Goal: Information Seeking & Learning: Learn about a topic

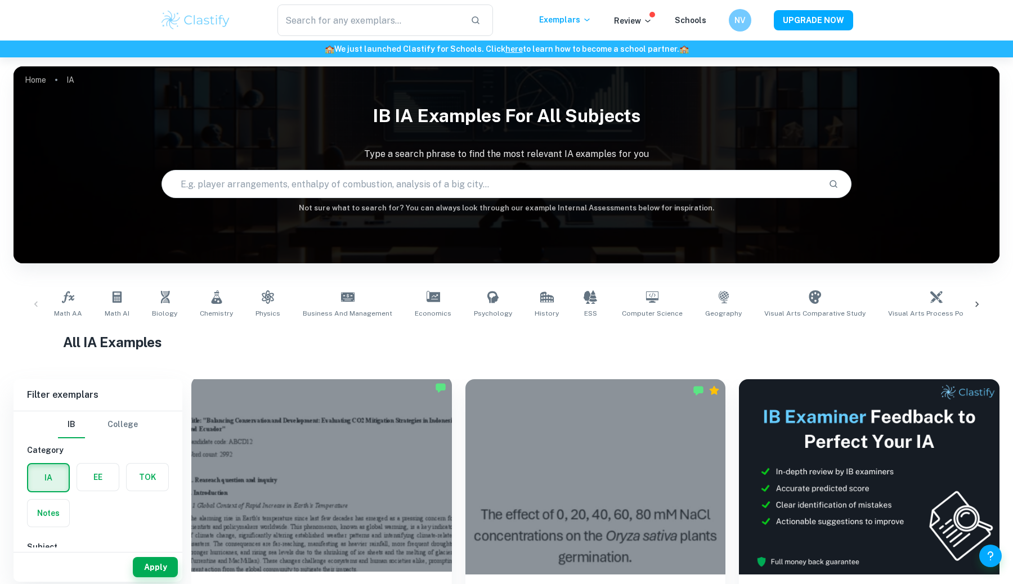
scroll to position [279, 0]
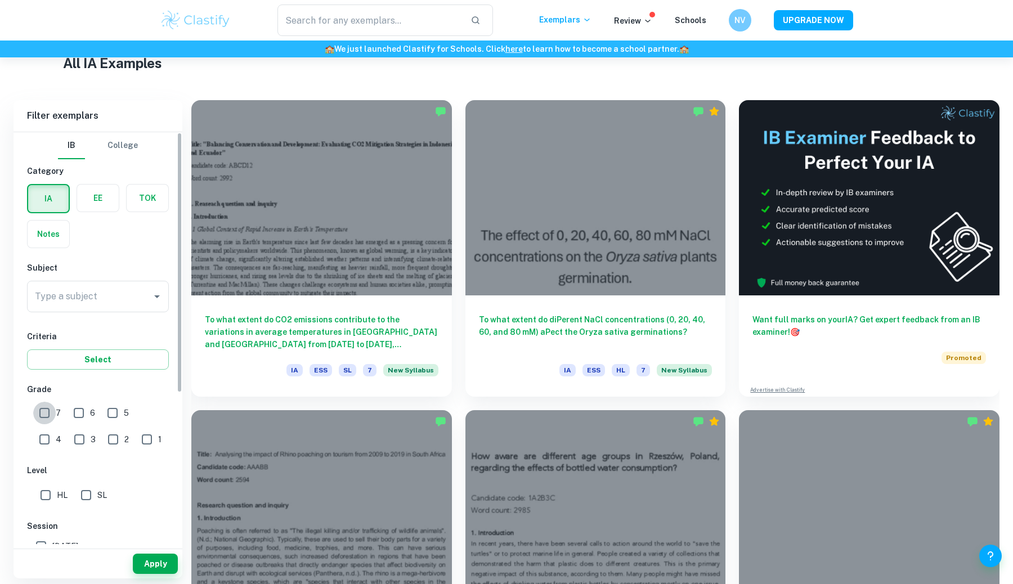
click at [40, 411] on input "7" at bounding box center [44, 413] width 23 height 23
checkbox input "true"
click at [144, 567] on button "Apply" at bounding box center [155, 564] width 45 height 20
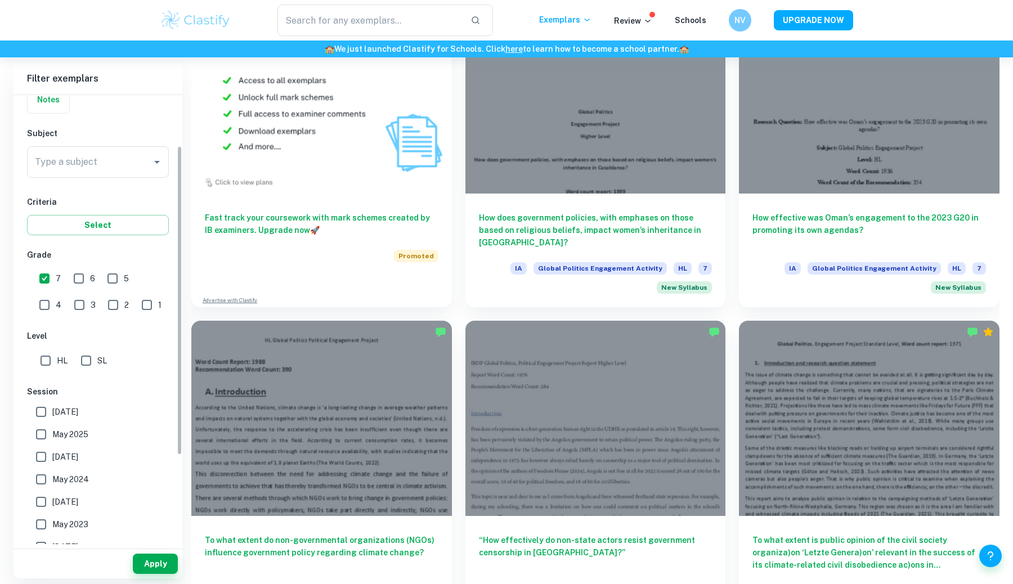
scroll to position [73, 0]
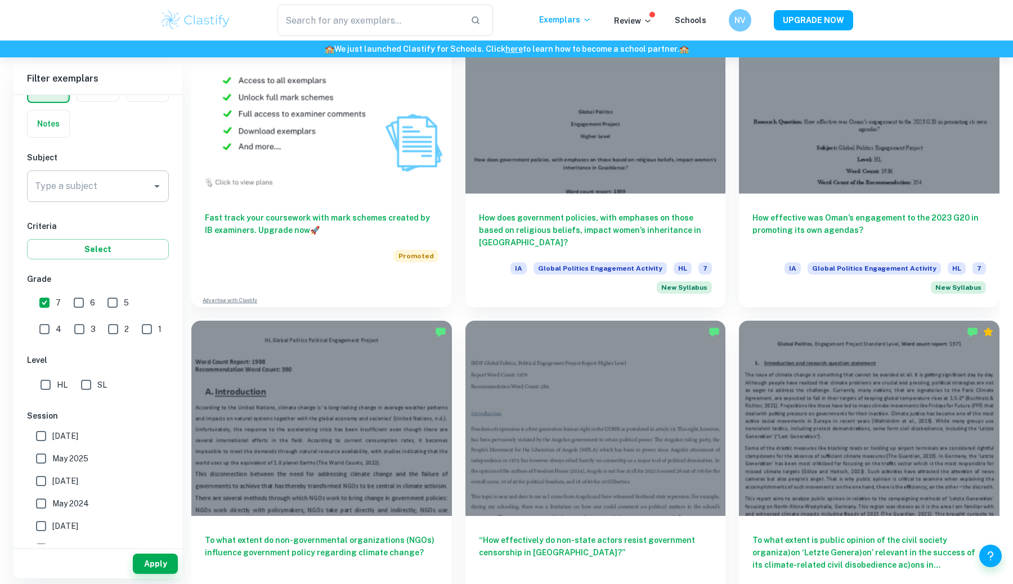
click at [86, 200] on div "Type a subject" at bounding box center [98, 187] width 142 height 32
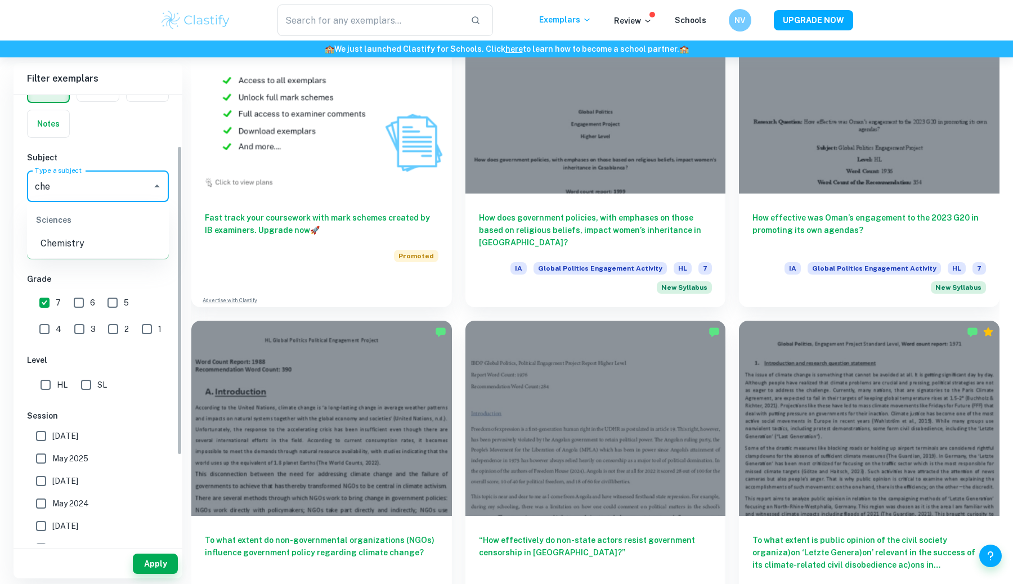
click at [57, 250] on li "Chemistry" at bounding box center [98, 244] width 142 height 20
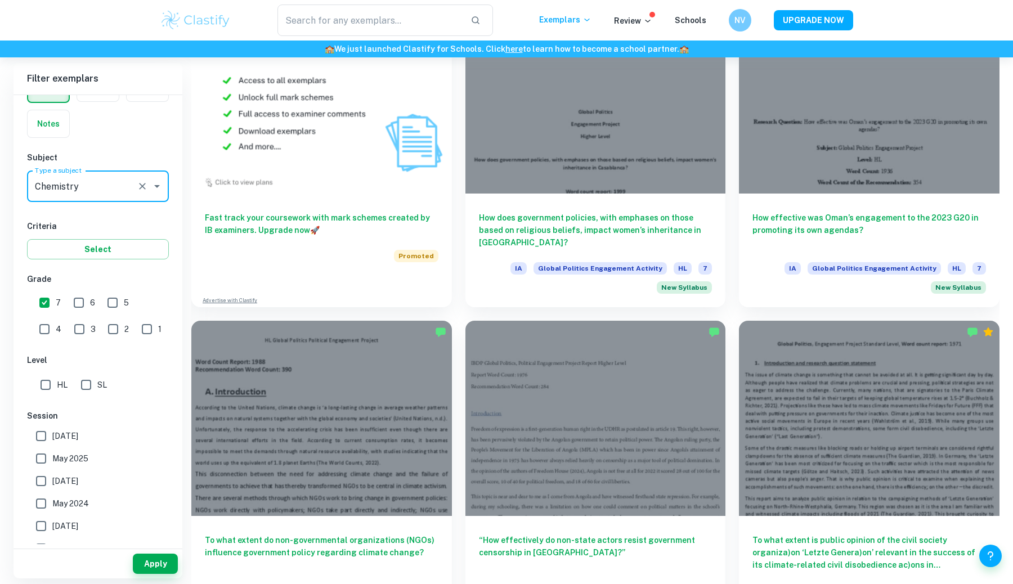
type input "Chemistry"
